Goal: Task Accomplishment & Management: Use online tool/utility

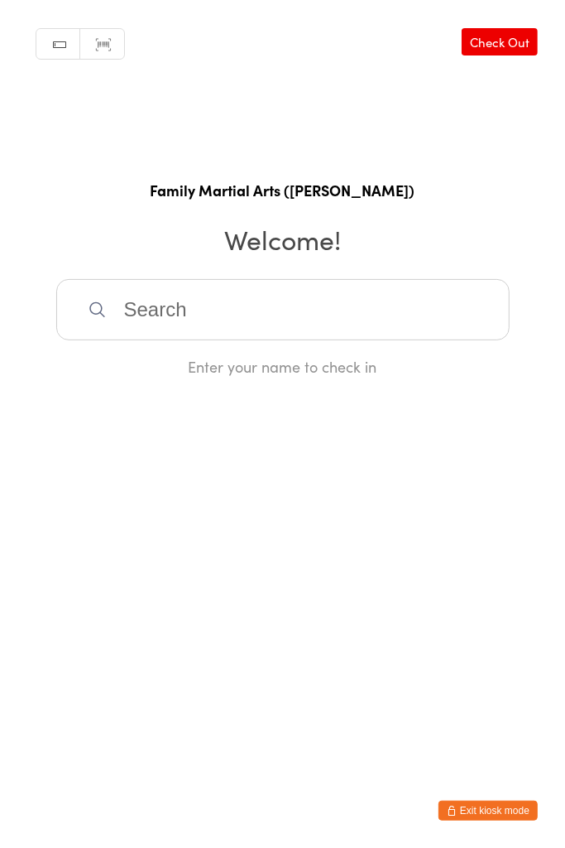
click at [185, 298] on input "search" at bounding box center [283, 309] width 454 height 61
click at [164, 318] on input "search" at bounding box center [283, 309] width 454 height 61
click at [156, 315] on input "search" at bounding box center [283, 309] width 454 height 61
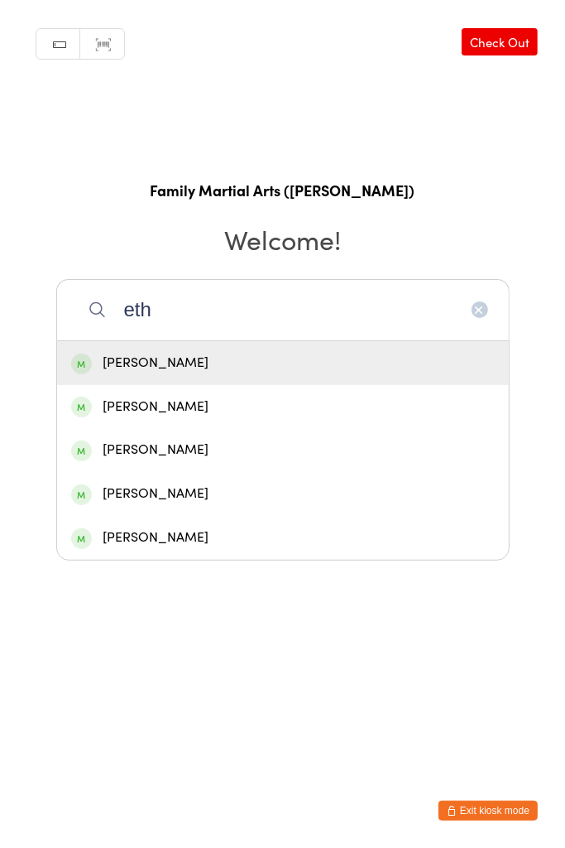
type input "eth"
click at [204, 414] on div "[PERSON_NAME]" at bounding box center [283, 407] width 424 height 22
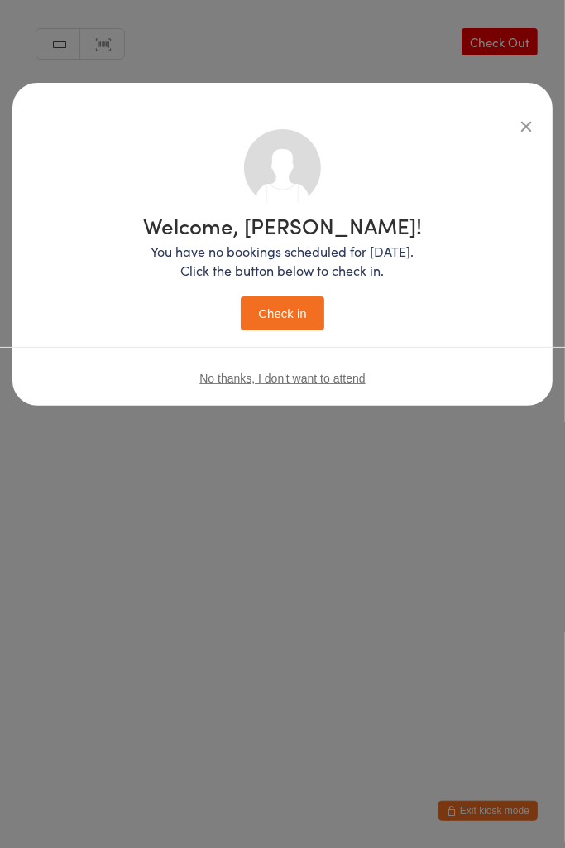
click at [292, 320] on button "Check in" at bounding box center [282, 313] width 83 height 34
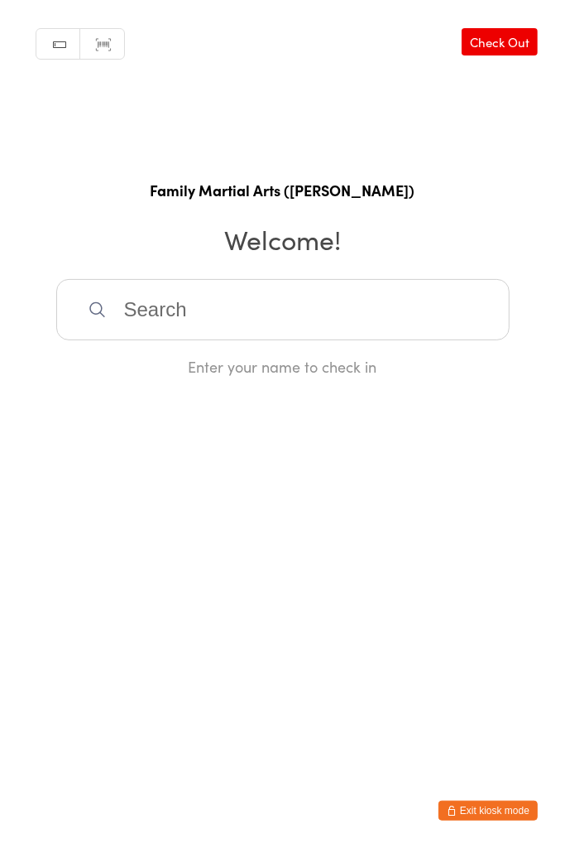
click at [171, 305] on input "search" at bounding box center [283, 309] width 454 height 61
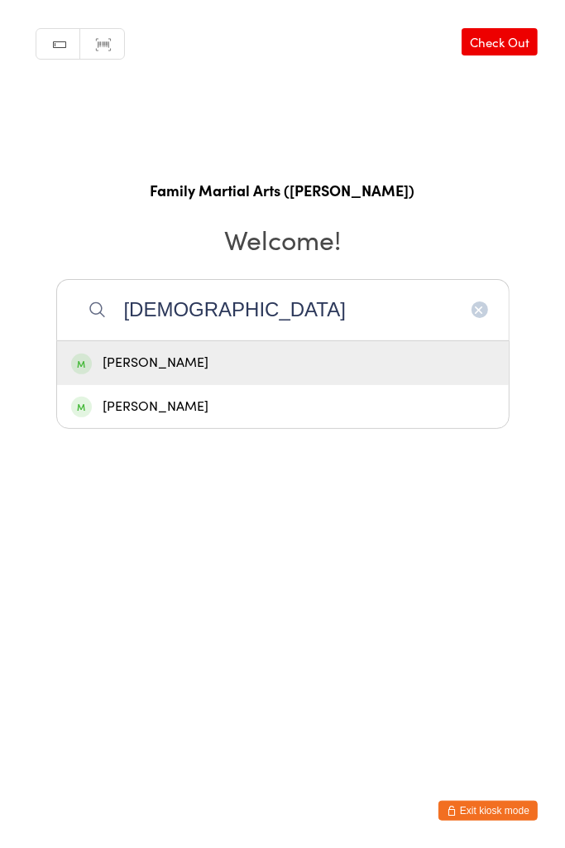
type input "[DEMOGRAPHIC_DATA]"
click at [166, 364] on div "[PERSON_NAME]" at bounding box center [283, 363] width 424 height 22
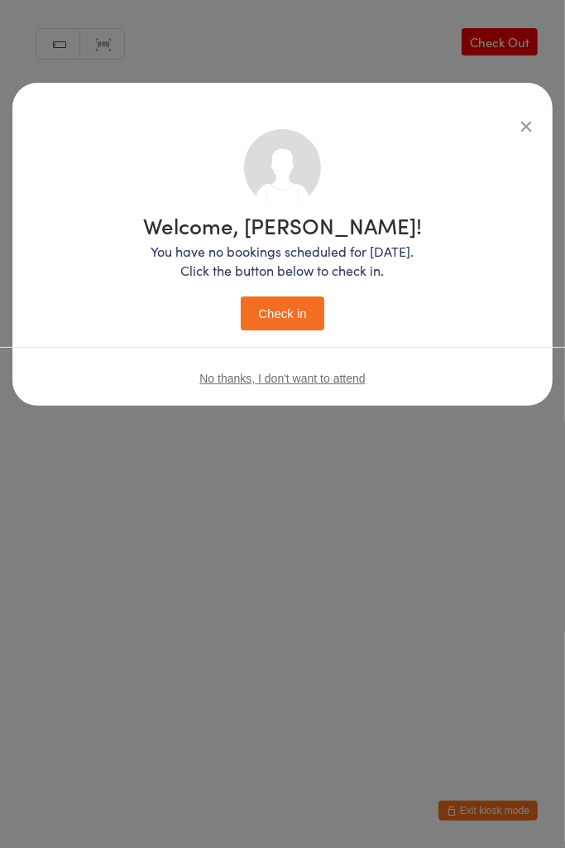
click at [283, 320] on button "Check in" at bounding box center [282, 313] width 83 height 34
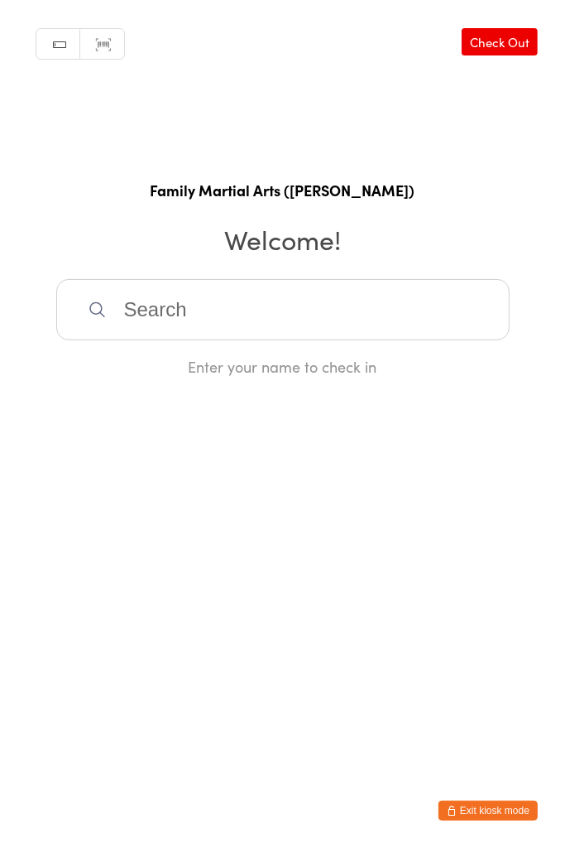
click at [267, 310] on input "search" at bounding box center [283, 309] width 454 height 61
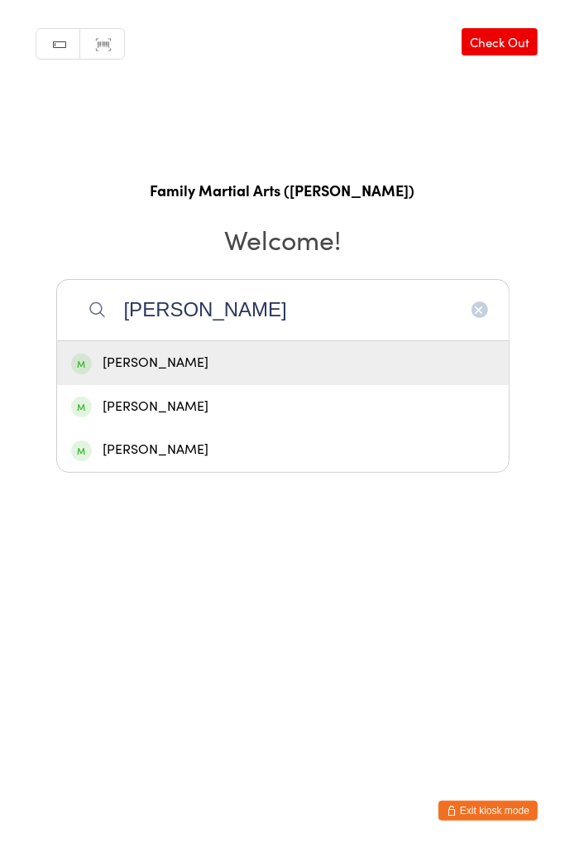
type input "[PERSON_NAME]"
click at [202, 361] on div "[PERSON_NAME]" at bounding box center [283, 363] width 424 height 22
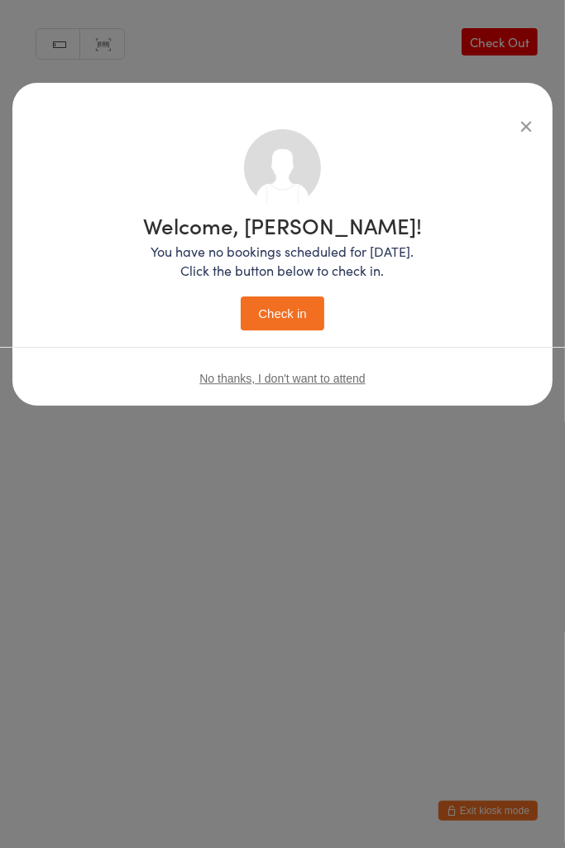
click at [278, 316] on button "Check in" at bounding box center [282, 313] width 83 height 34
